Goal: Check status: Check status

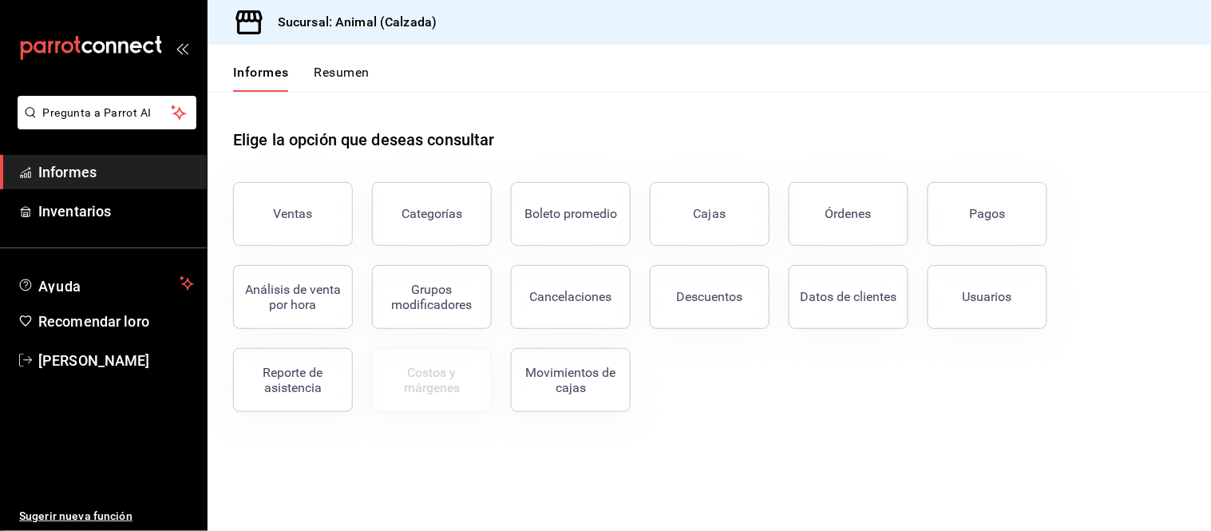
click at [980, 216] on font "Pagos" at bounding box center [988, 213] width 36 height 15
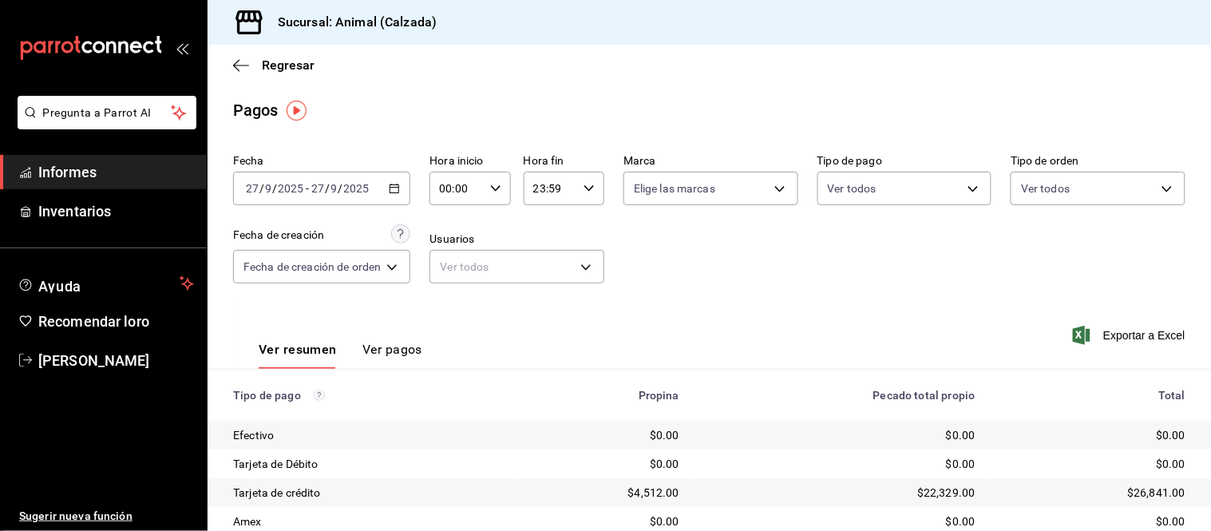
click at [391, 197] on div "[DATE] [DATE] - [DATE] [DATE]" at bounding box center [321, 189] width 177 height 34
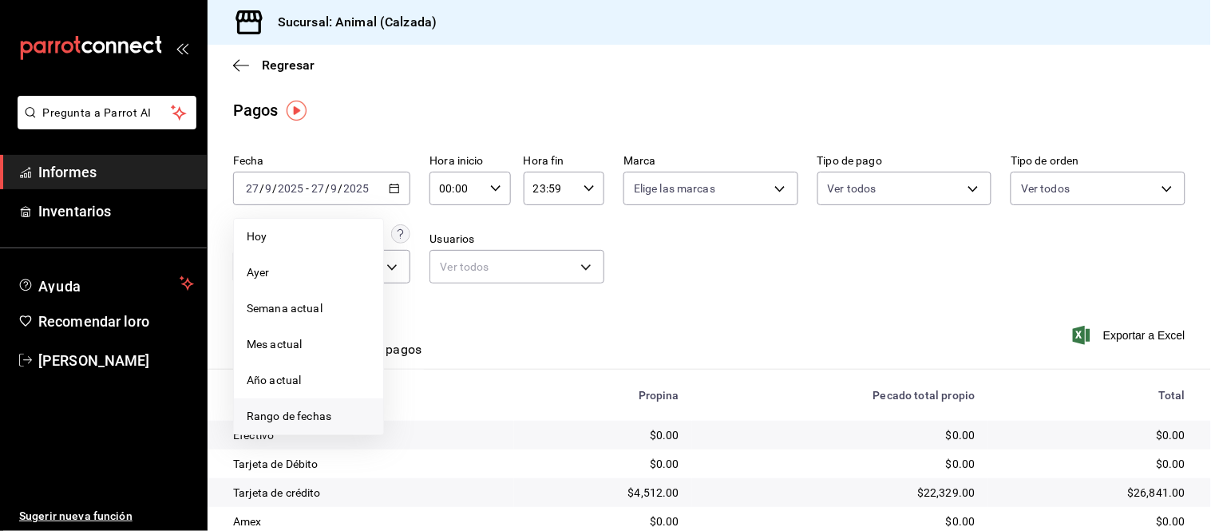
click at [336, 418] on span "Rango de fechas" at bounding box center [309, 416] width 124 height 17
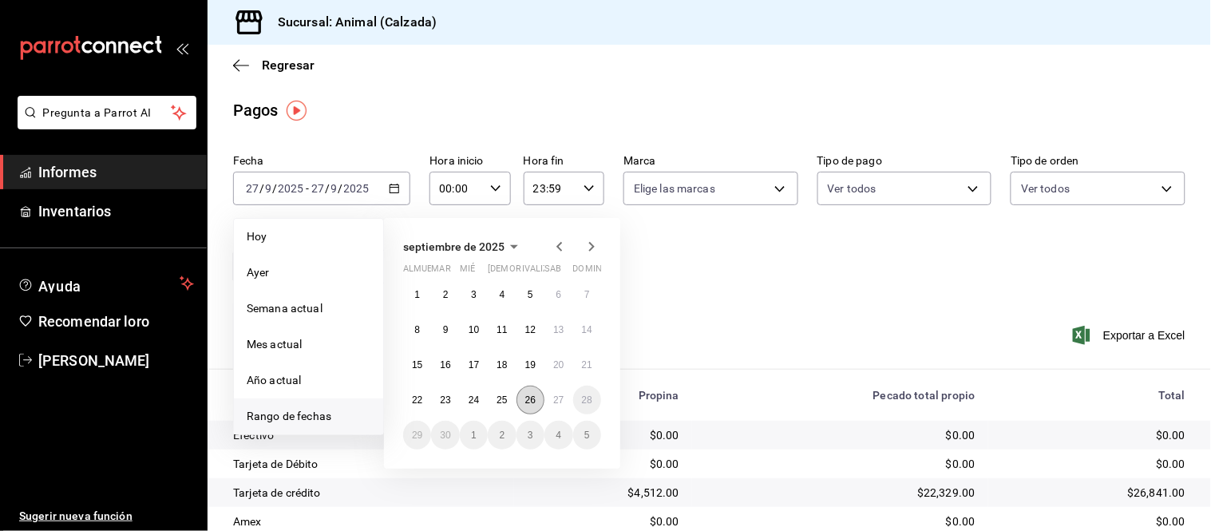
click at [520, 401] on button "26" at bounding box center [530, 399] width 28 height 29
click at [548, 393] on button "27" at bounding box center [558, 399] width 28 height 29
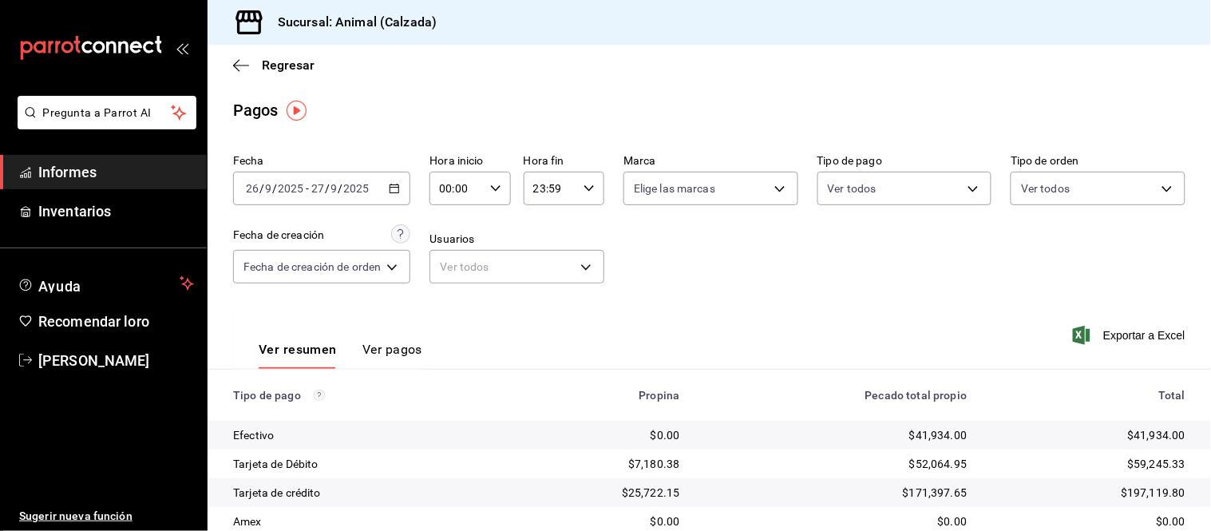
click at [496, 192] on icon "button" at bounding box center [495, 188] width 11 height 11
click at [451, 243] on font "05" at bounding box center [451, 244] width 13 height 13
type input "05:00"
click at [583, 200] on div at bounding box center [605, 265] width 1211 height 531
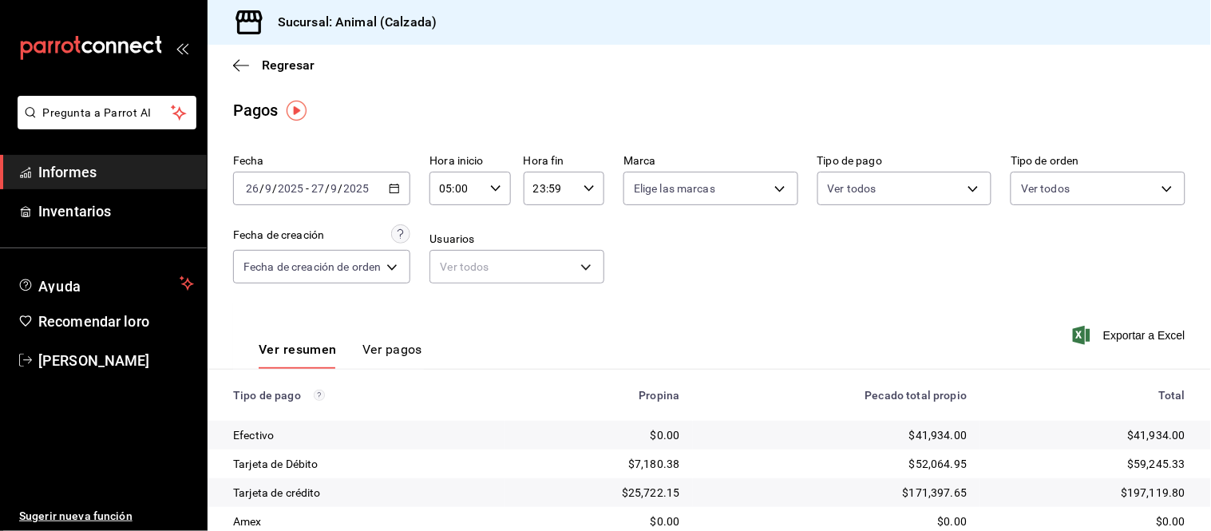
click at [588, 186] on icon "button" at bounding box center [588, 188] width 11 height 11
click at [546, 256] on font "05" at bounding box center [543, 259] width 13 height 13
type input "05:59"
click at [830, 258] on div at bounding box center [605, 265] width 1211 height 531
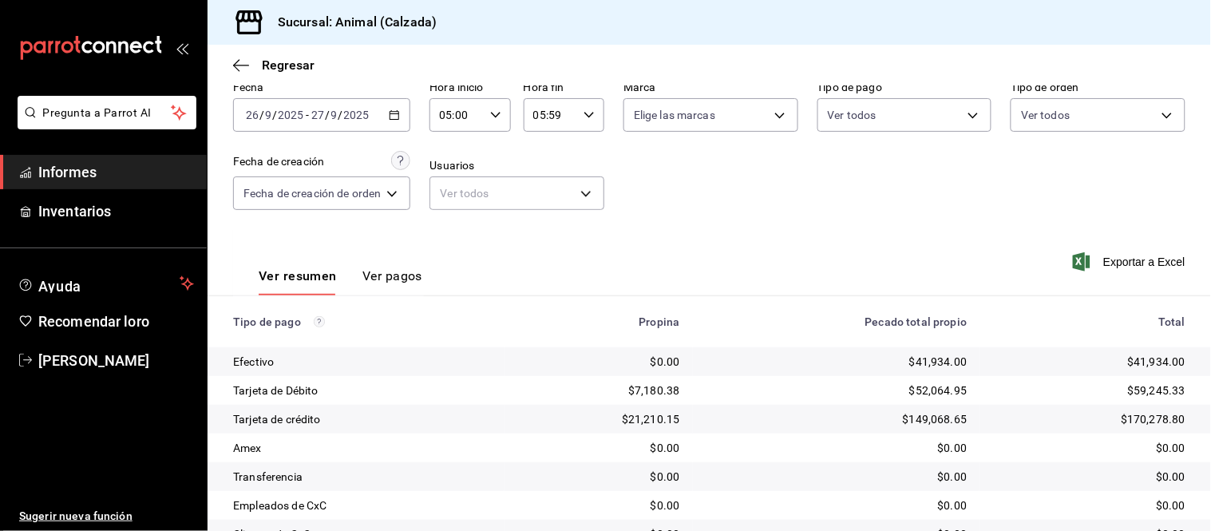
scroll to position [174, 0]
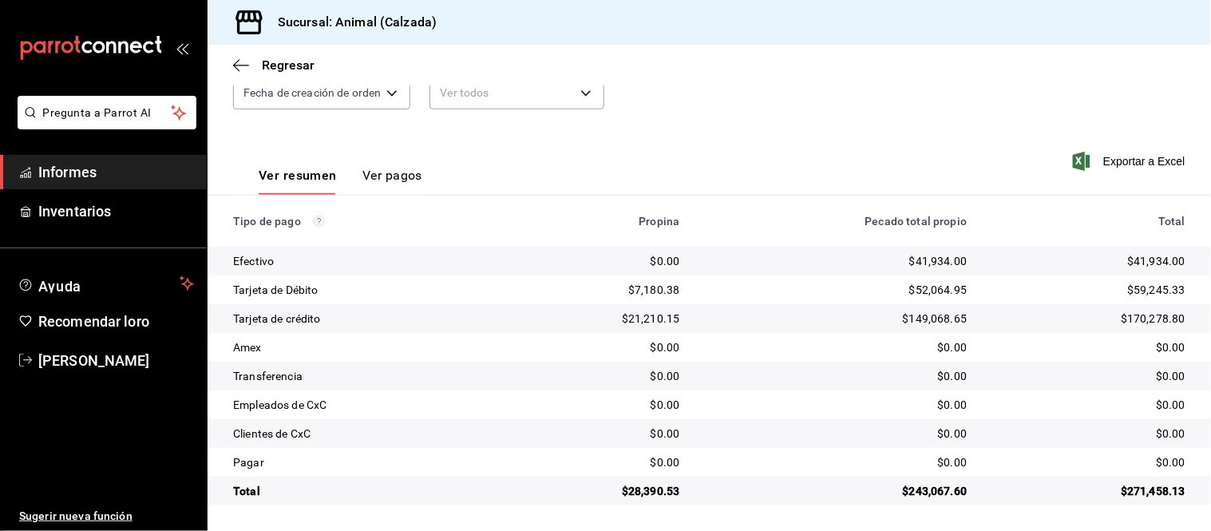
click at [417, 176] on font "Ver pagos" at bounding box center [392, 175] width 60 height 15
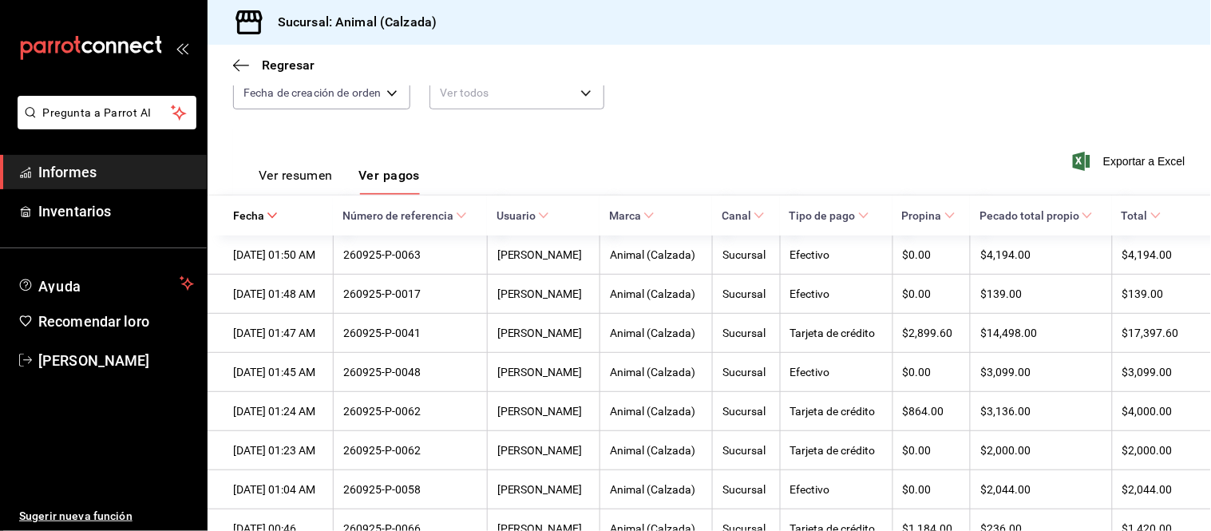
click at [274, 170] on font "Ver resumen" at bounding box center [296, 175] width 74 height 15
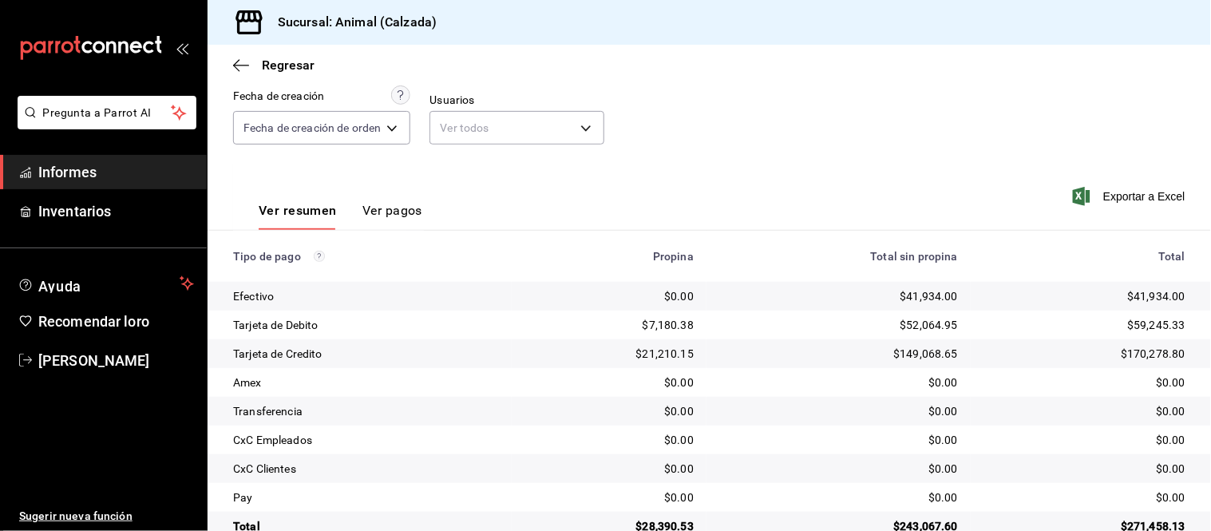
scroll to position [174, 0]
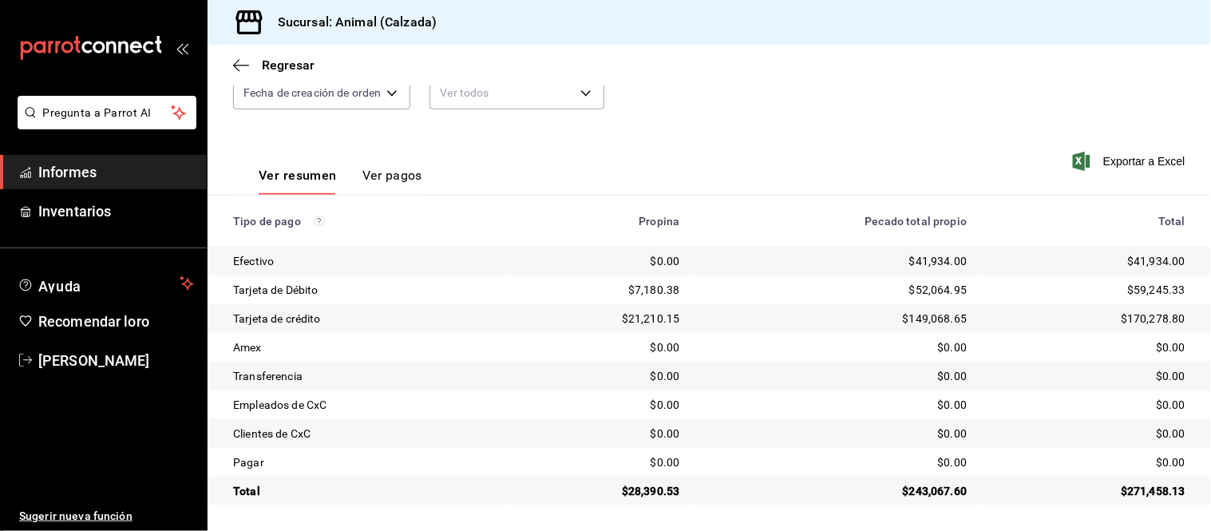
click at [393, 172] on font "Ver pagos" at bounding box center [392, 175] width 60 height 15
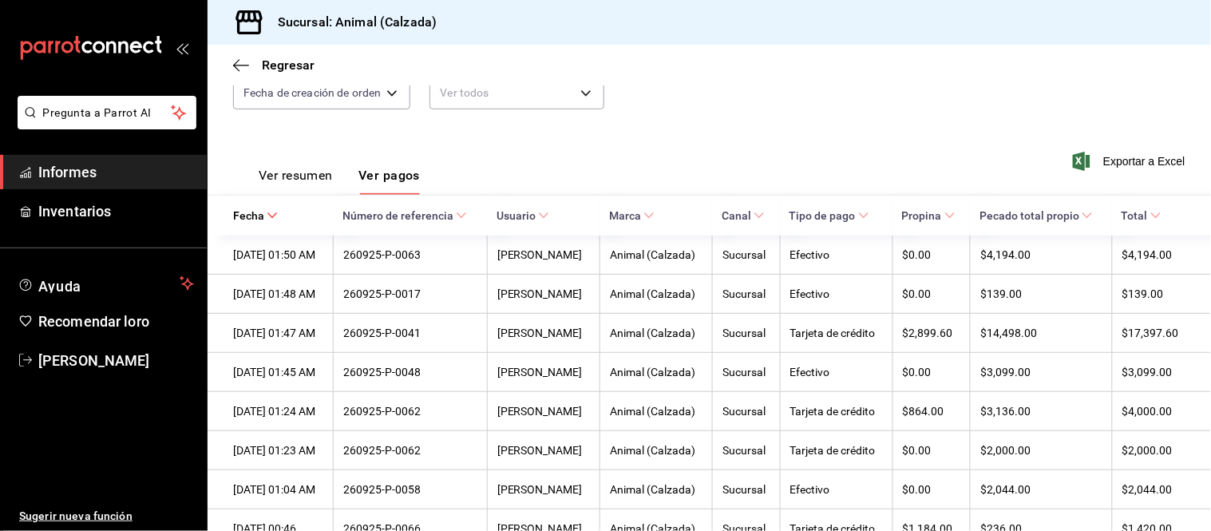
click at [936, 221] on font "Propina" at bounding box center [922, 216] width 40 height 13
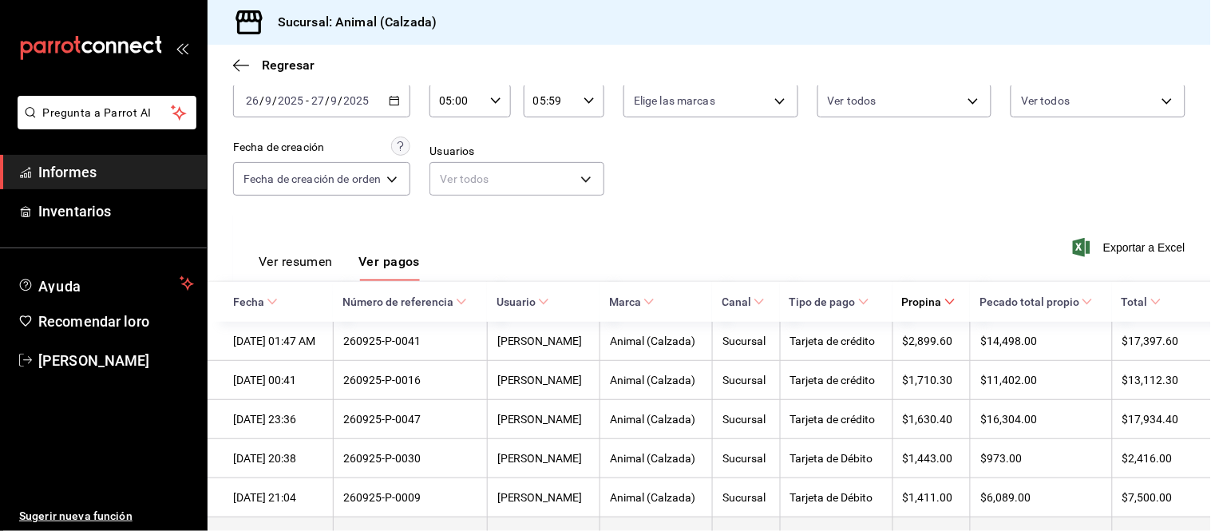
scroll to position [85, 0]
